Goal: Navigation & Orientation: Understand site structure

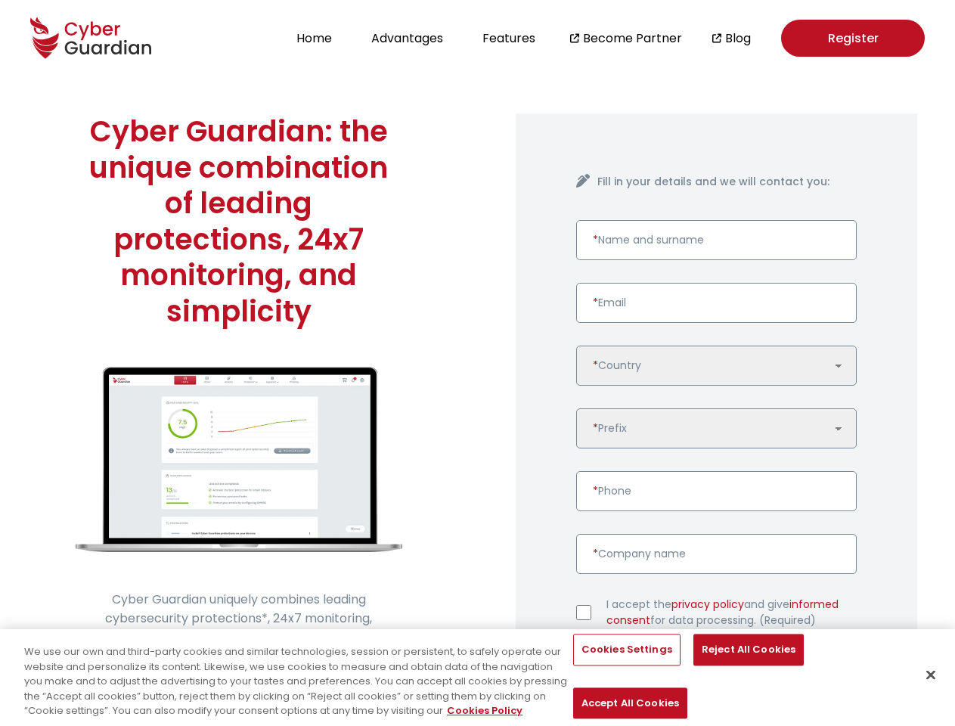
click at [477, 363] on div "Cyber Guardian: the unique combination of leading protections, 24x7 monitoring,…" at bounding box center [239, 451] width 478 height 750
click at [314, 38] on button "Home" at bounding box center [314, 38] width 45 height 20
click at [407, 38] on button "Advantages" at bounding box center [407, 38] width 81 height 20
click at [510, 38] on button "Features" at bounding box center [509, 38] width 62 height 20
click at [608, 666] on button "Cookies Settings" at bounding box center [626, 650] width 107 height 32
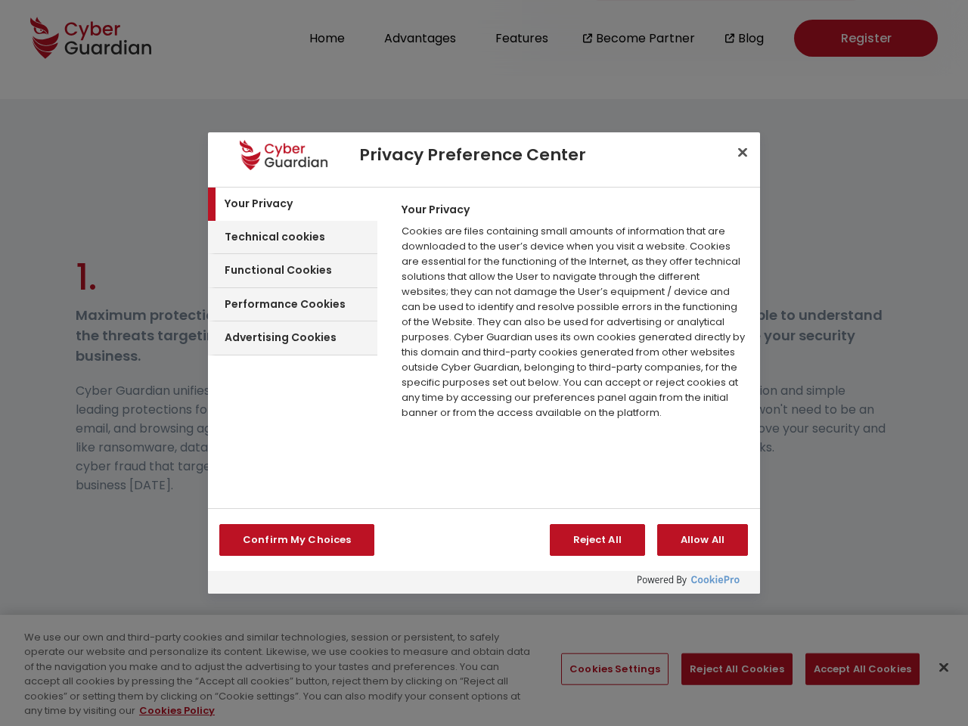
click at [725, 669] on div at bounding box center [484, 363] width 968 height 726
click at [847, 669] on div at bounding box center [484, 363] width 968 height 726
click at [931, 667] on div at bounding box center [484, 363] width 968 height 726
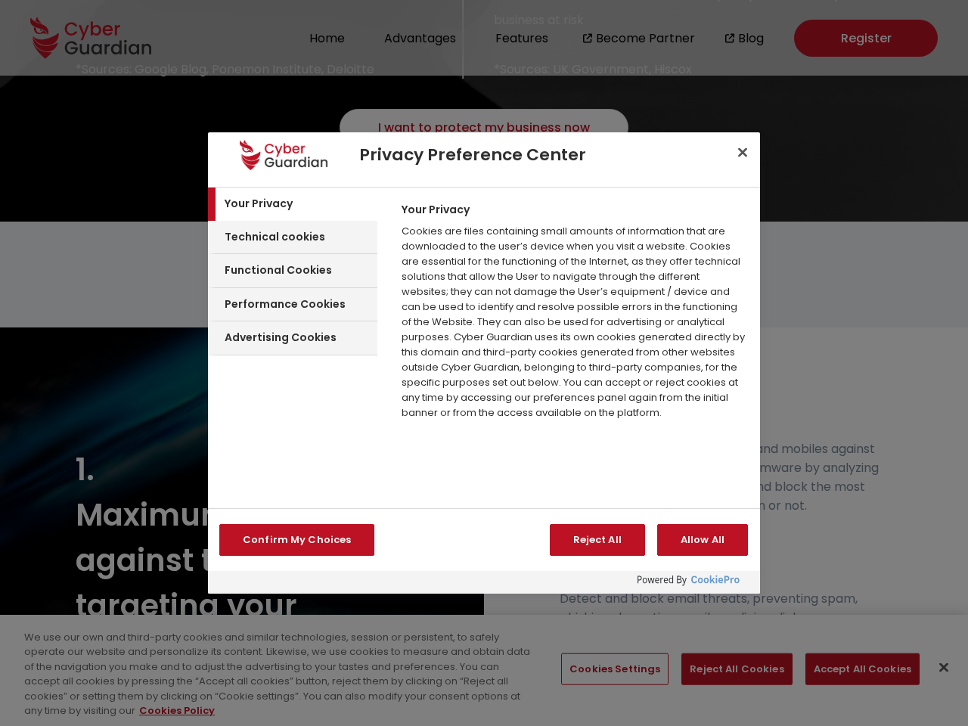
scroll to position [1915, 0]
